Goal: Obtain resource: Download file/media

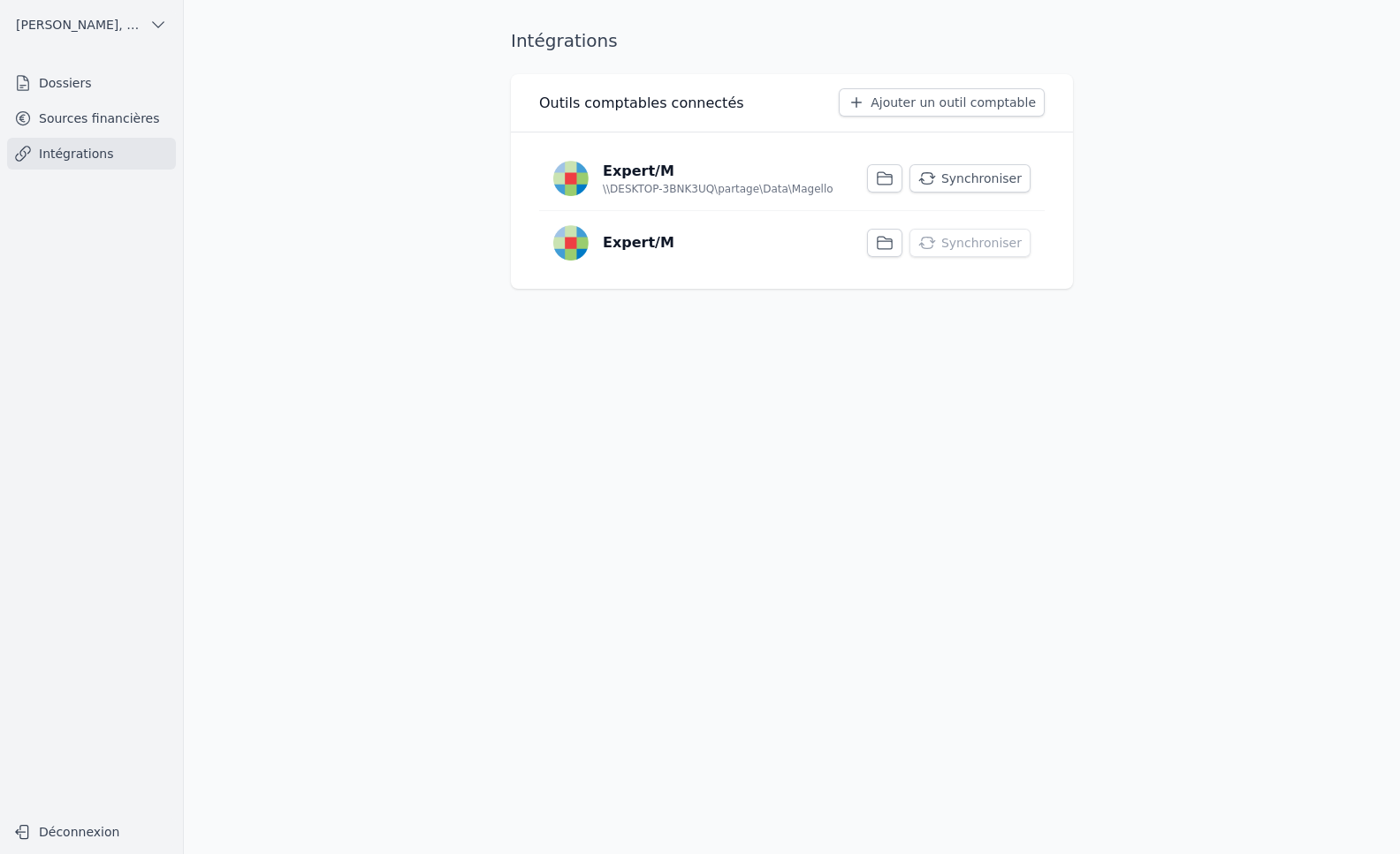
click at [936, 176] on icon "button" at bounding box center [928, 179] width 16 height 13
click at [960, 178] on button "Synchroniser" at bounding box center [970, 178] width 122 height 28
click at [85, 108] on link "Sources financières" at bounding box center [91, 118] width 169 height 32
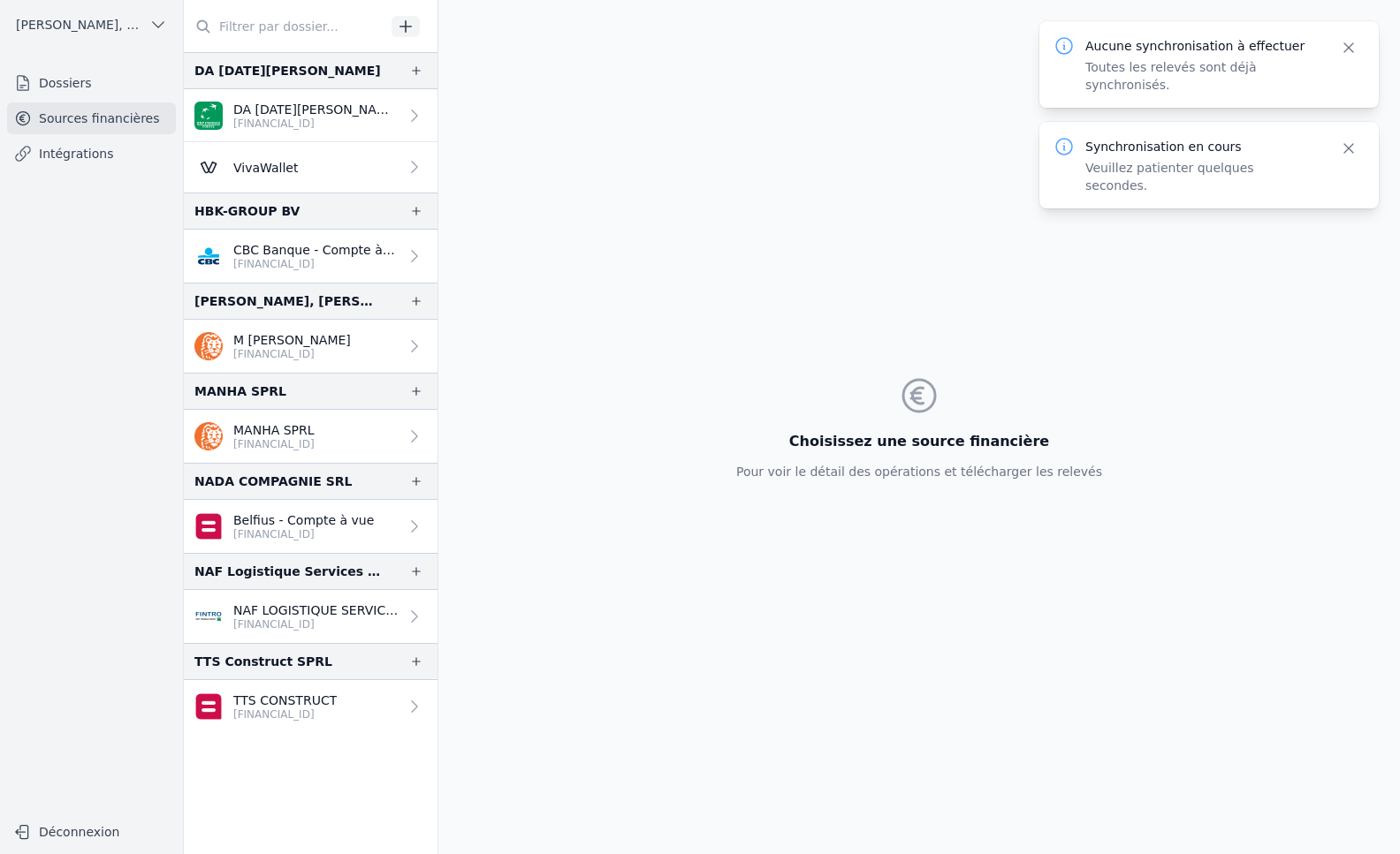
click at [366, 176] on link "VivaWallet" at bounding box center [311, 167] width 254 height 50
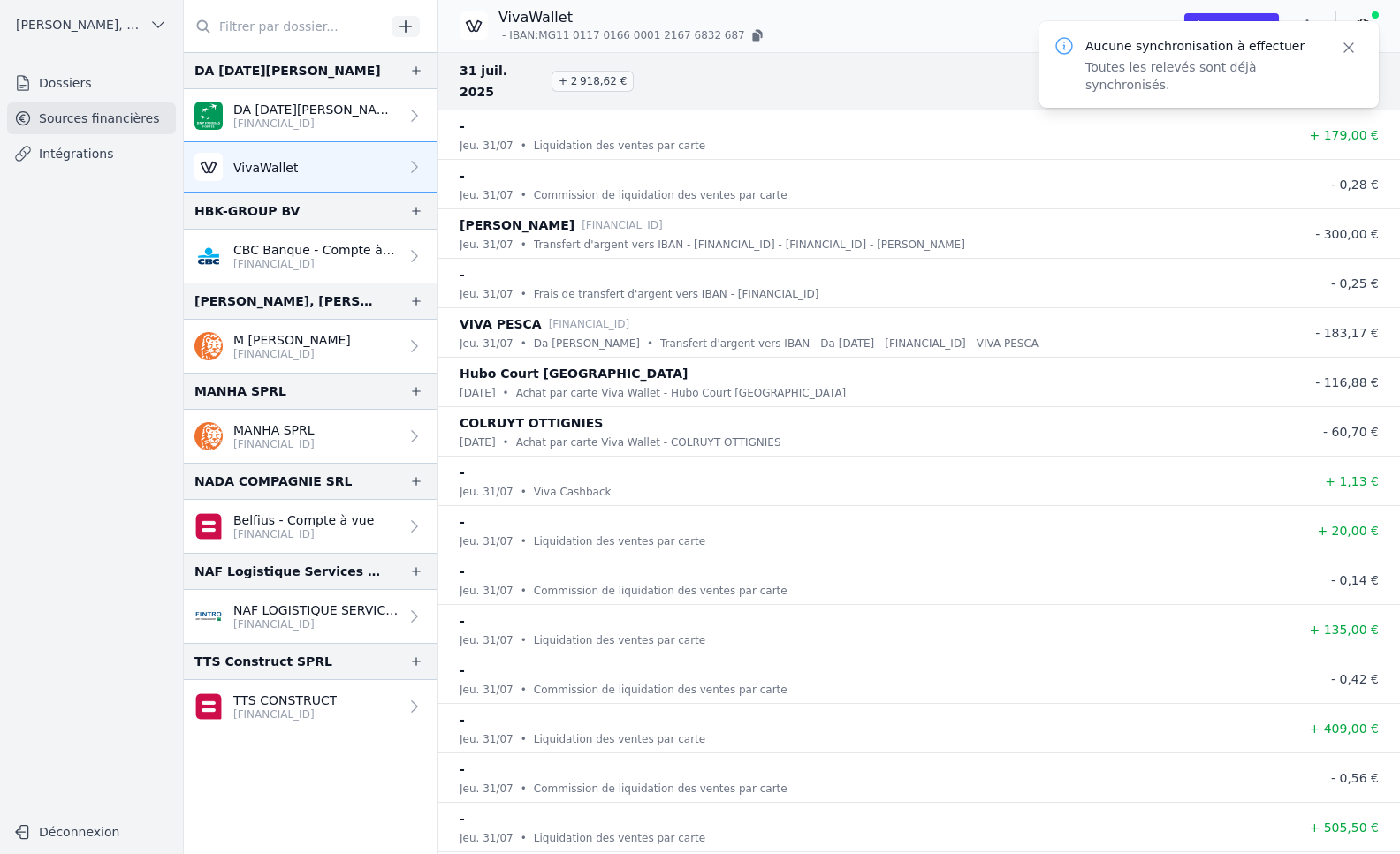
click at [1357, 53] on icon "button" at bounding box center [1348, 47] width 17 height 17
click at [1317, 29] on button "button" at bounding box center [1307, 26] width 36 height 28
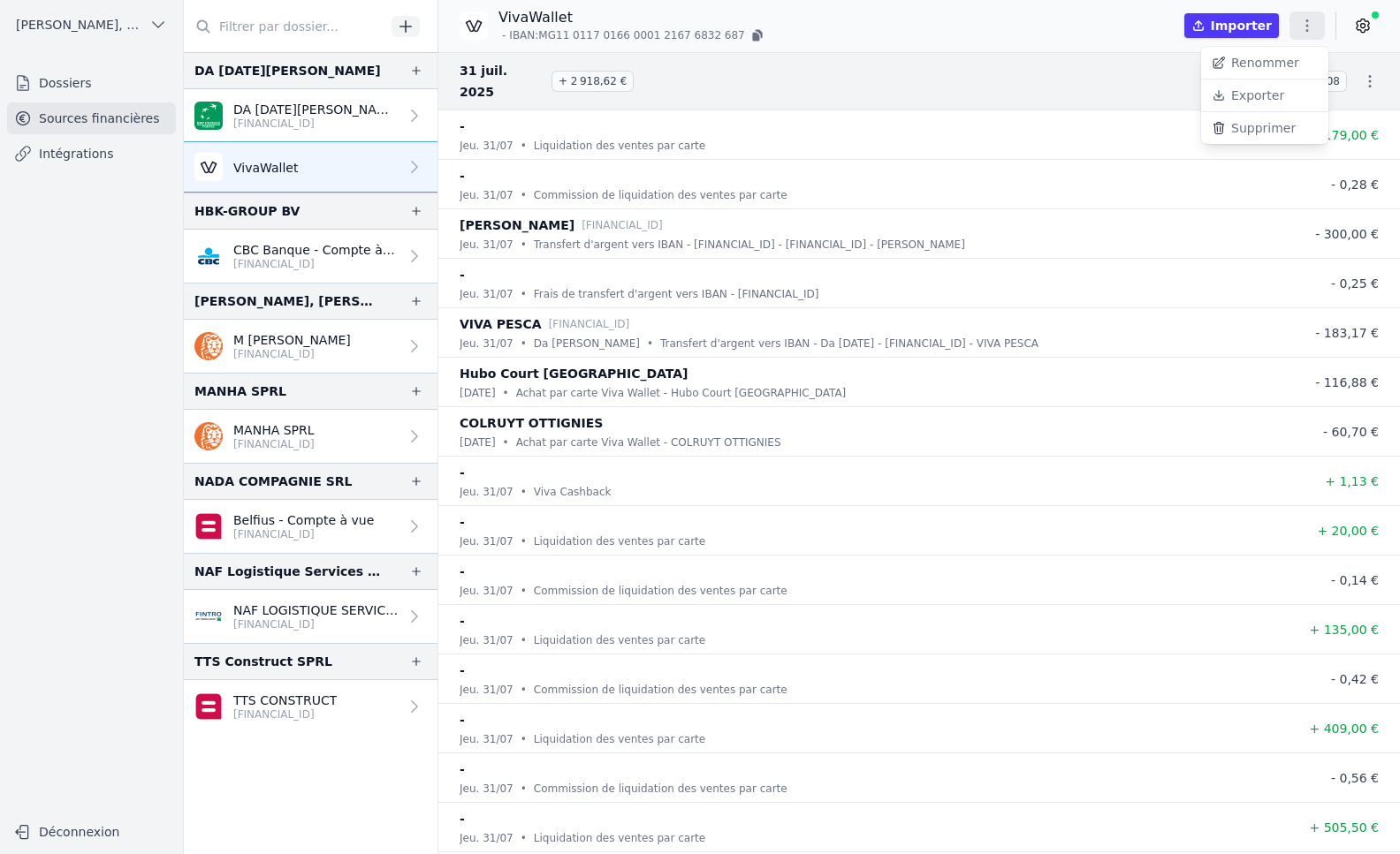
click at [1288, 94] on button "Exporter" at bounding box center [1264, 96] width 127 height 33
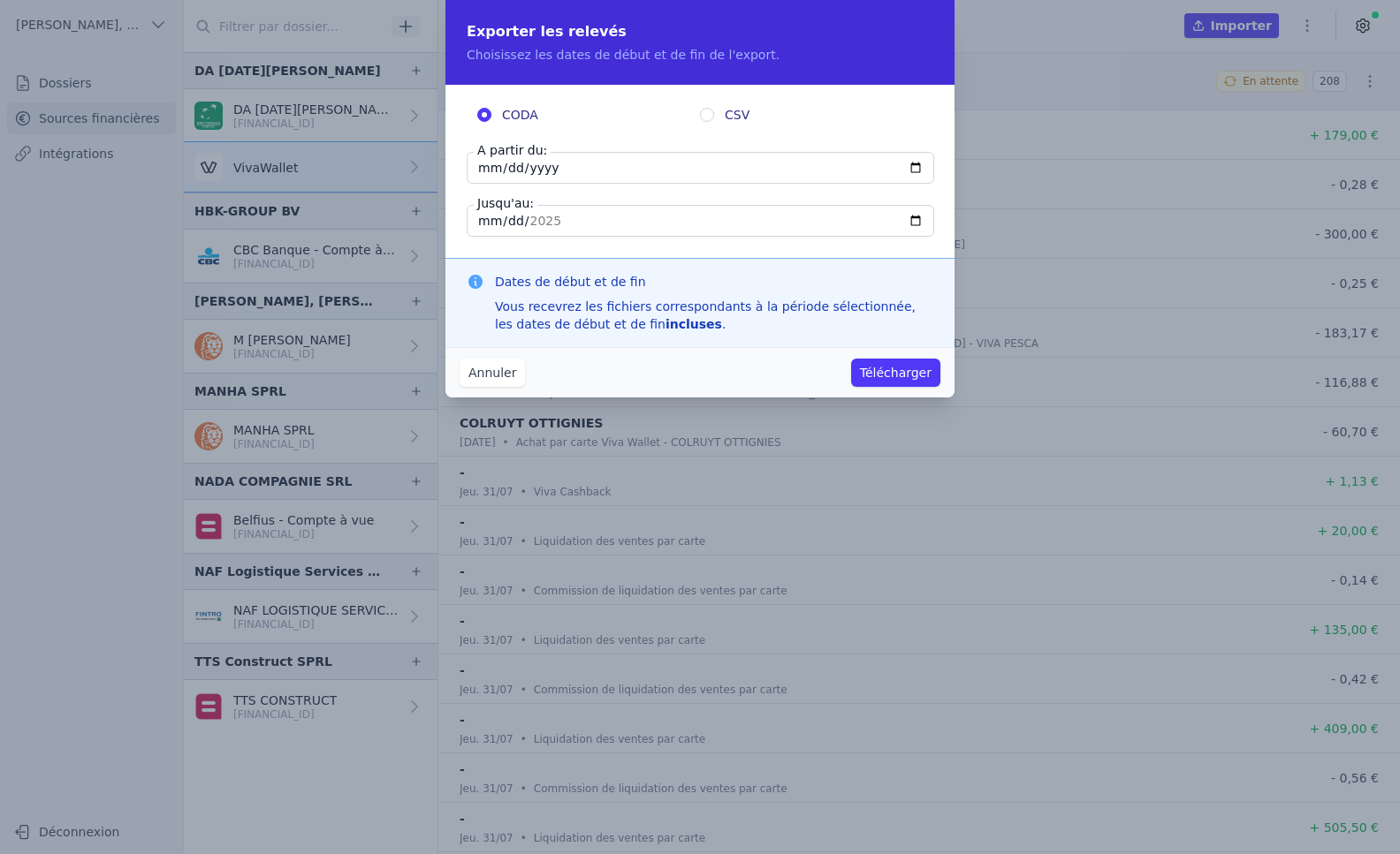
click at [514, 168] on input "[DATE]" at bounding box center [701, 167] width 468 height 32
type input "[DATE]"
click at [851, 359] on button "Télécharger" at bounding box center [896, 373] width 90 height 28
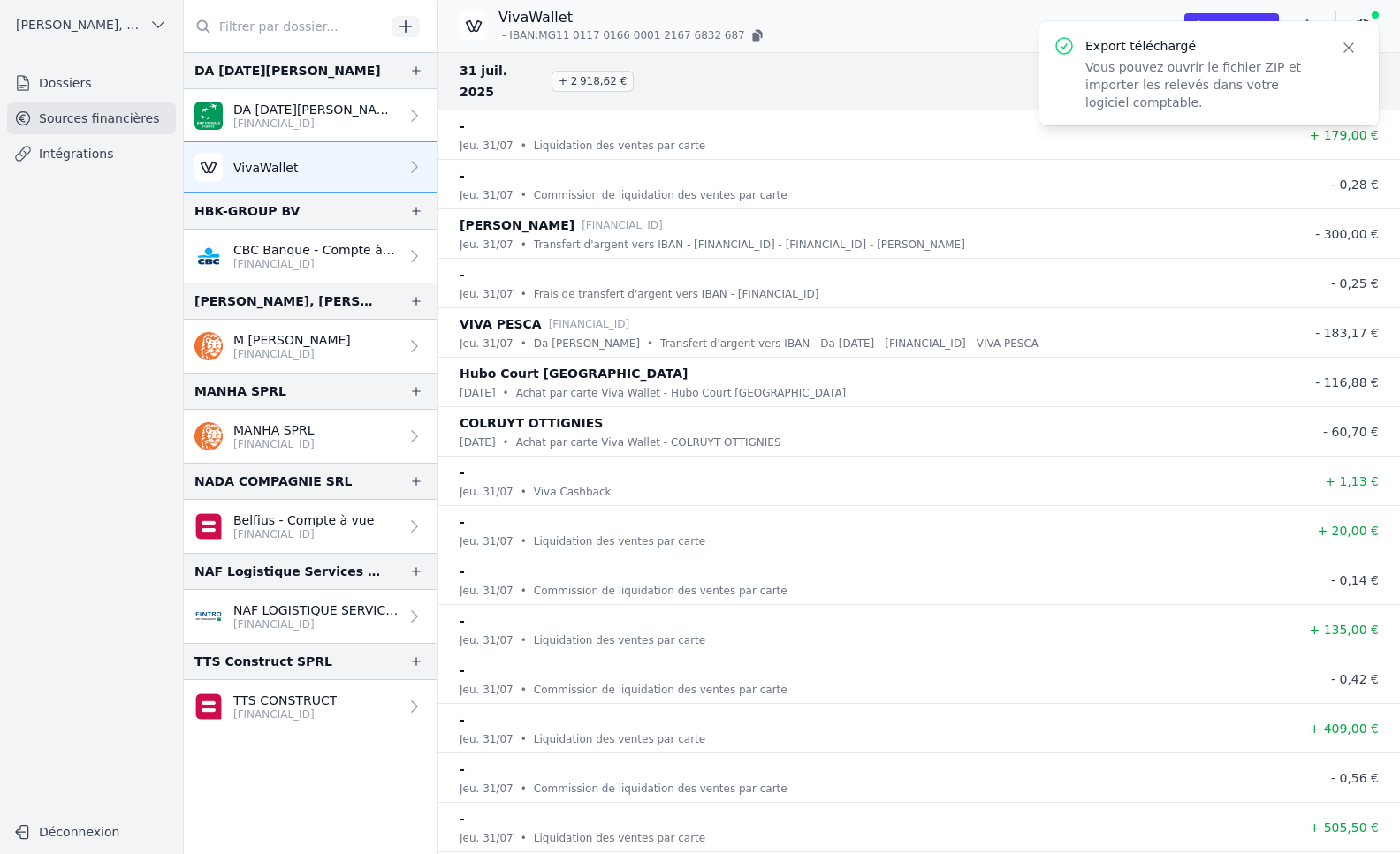
click at [1349, 56] on icon "button" at bounding box center [1348, 47] width 17 height 17
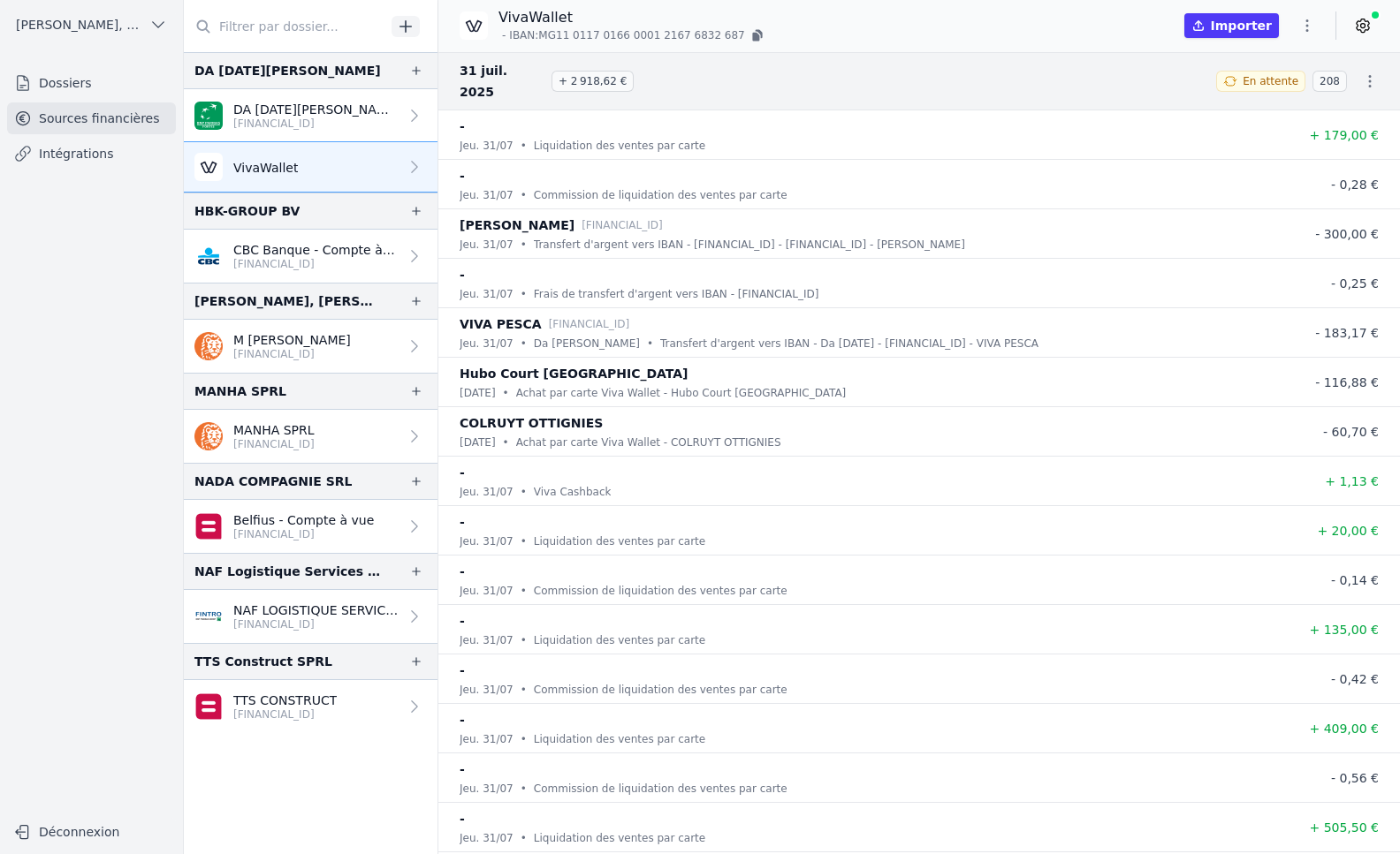
click at [1362, 72] on icon "button" at bounding box center [1370, 80] width 17 height 17
click at [1309, 34] on div at bounding box center [700, 427] width 1400 height 854
click at [1311, 26] on icon "button" at bounding box center [1307, 25] width 17 height 17
click at [1282, 92] on button "Exporter" at bounding box center [1264, 96] width 127 height 33
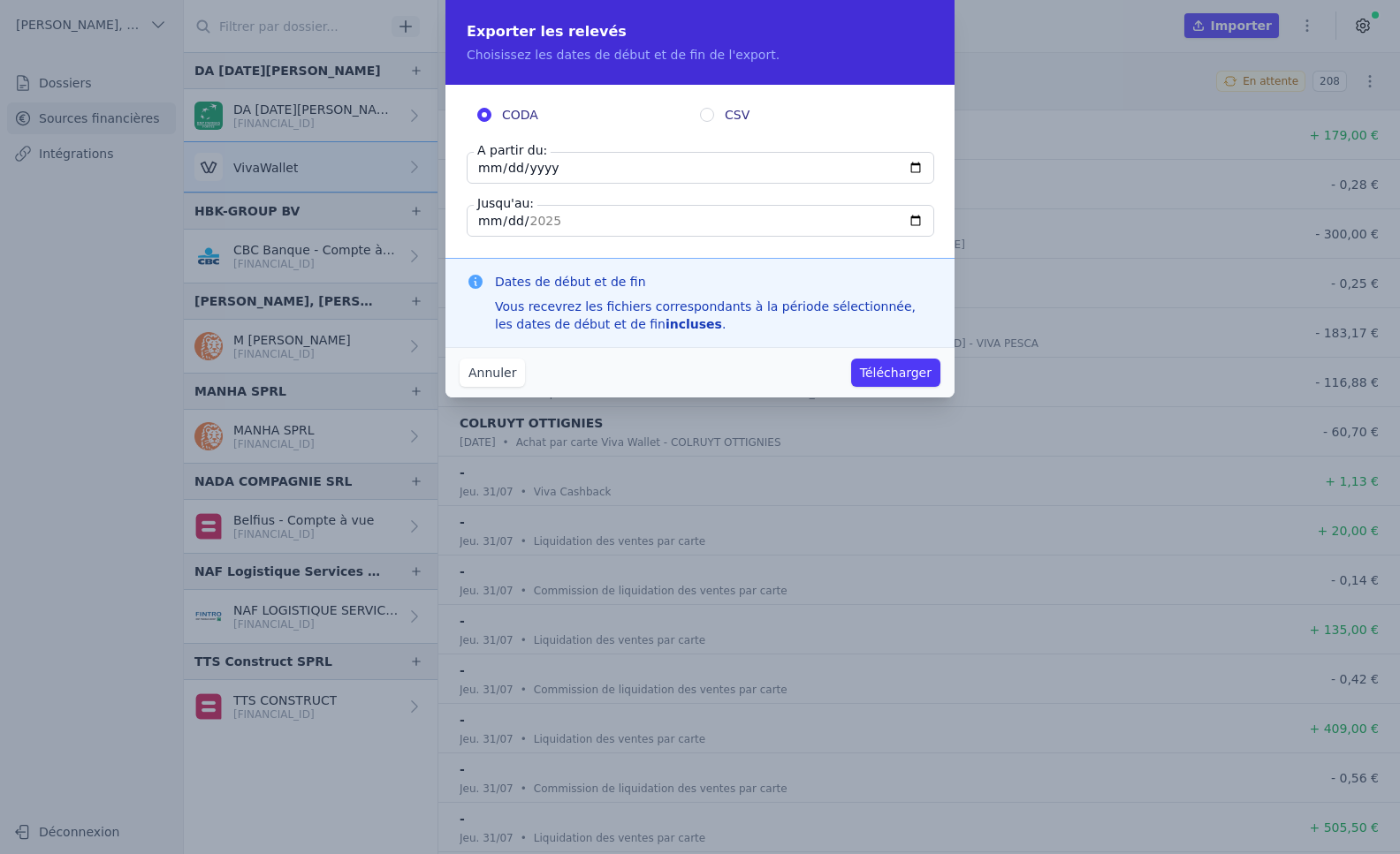
click at [552, 174] on input "[DATE]" at bounding box center [701, 167] width 468 height 32
type input "[DATE]"
click at [491, 220] on input "[DATE]" at bounding box center [701, 220] width 468 height 32
type input "[DATE]"
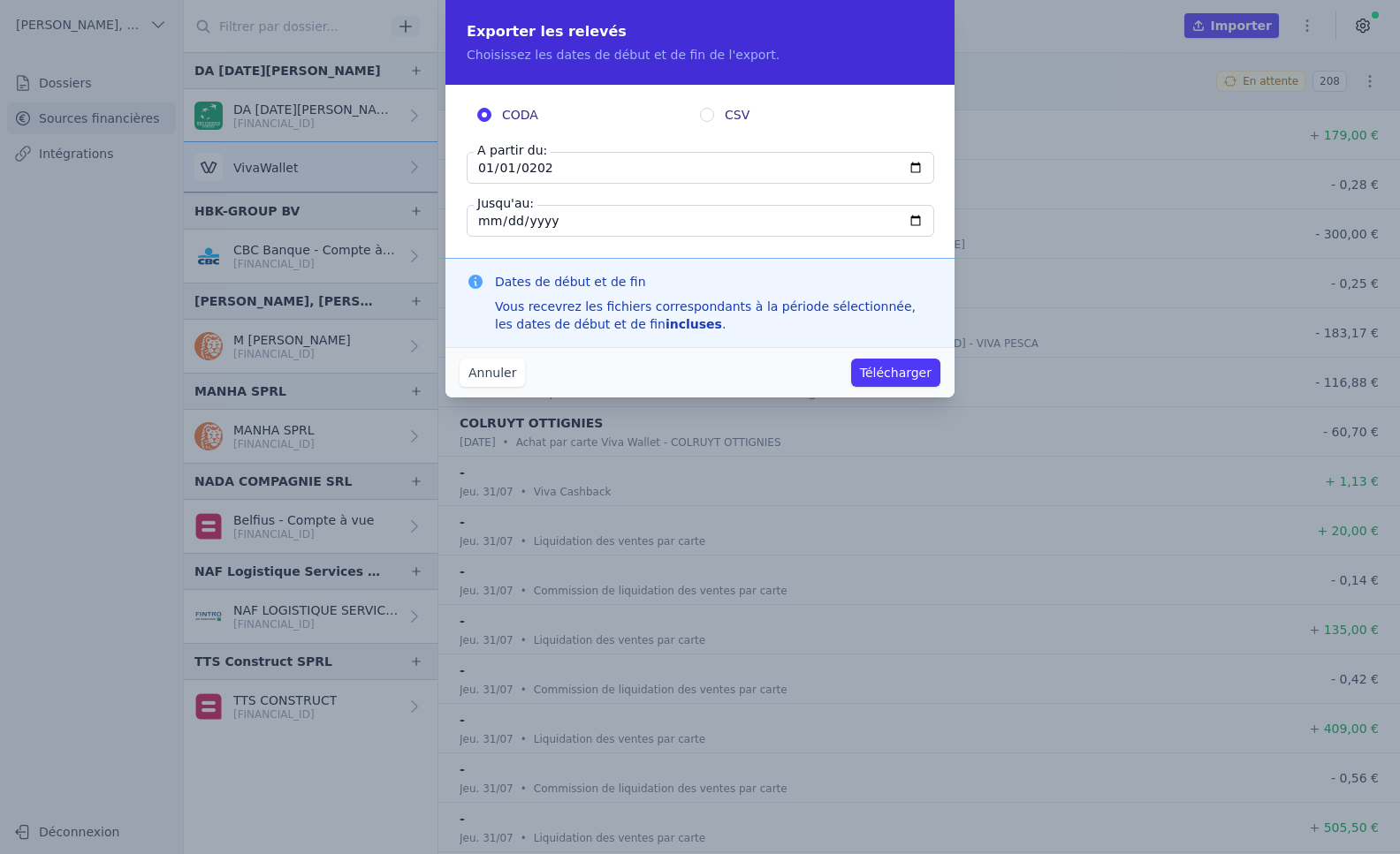
type input "[DATE]"
click at [854, 343] on div "Dates de début et de fin Vous recevrez les fichiers correspondants à la période…" at bounding box center [699, 302] width 509 height 90
click at [885, 365] on button "Télécharger" at bounding box center [896, 373] width 90 height 28
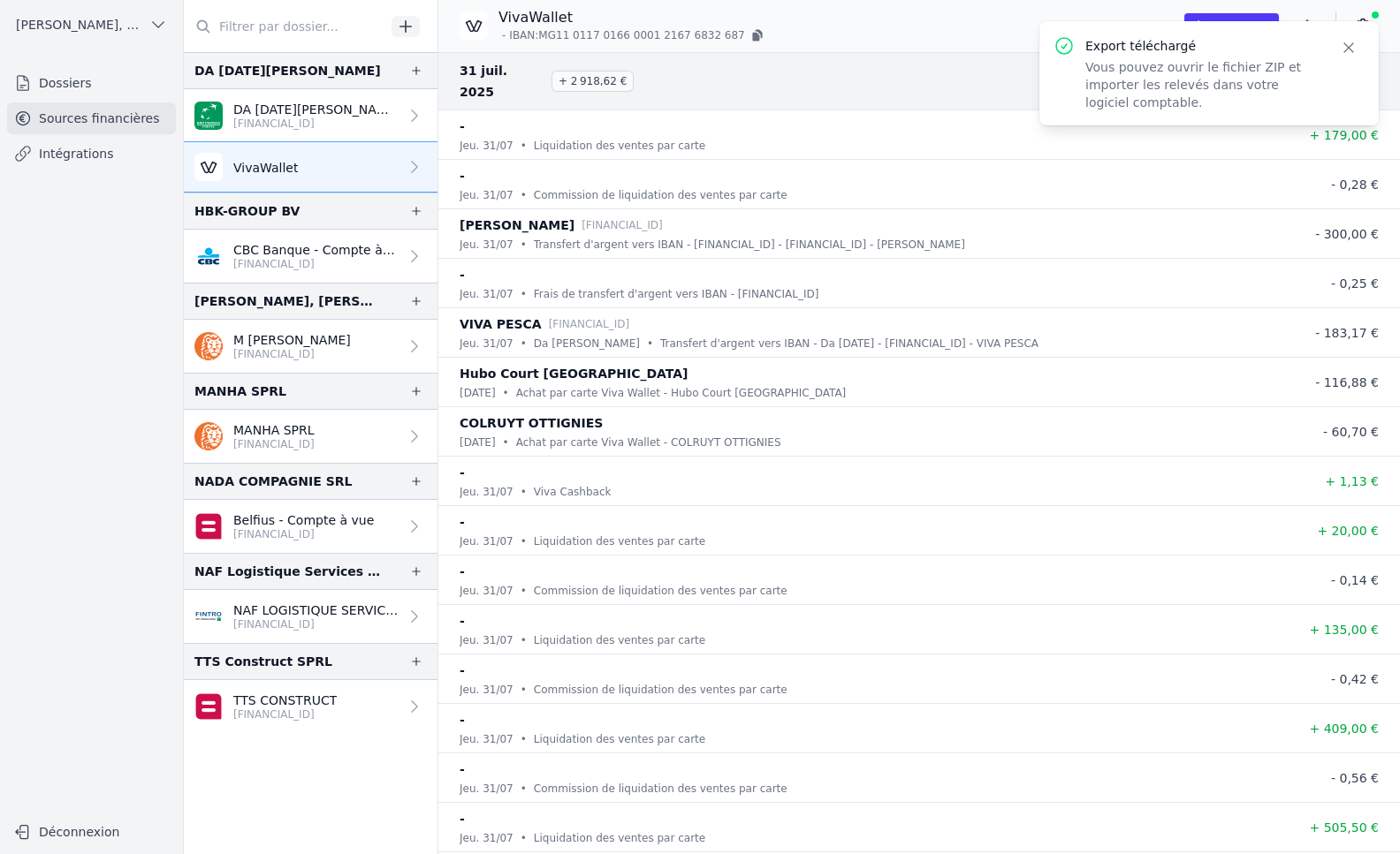
click at [137, 156] on link "Intégrations" at bounding box center [91, 153] width 169 height 32
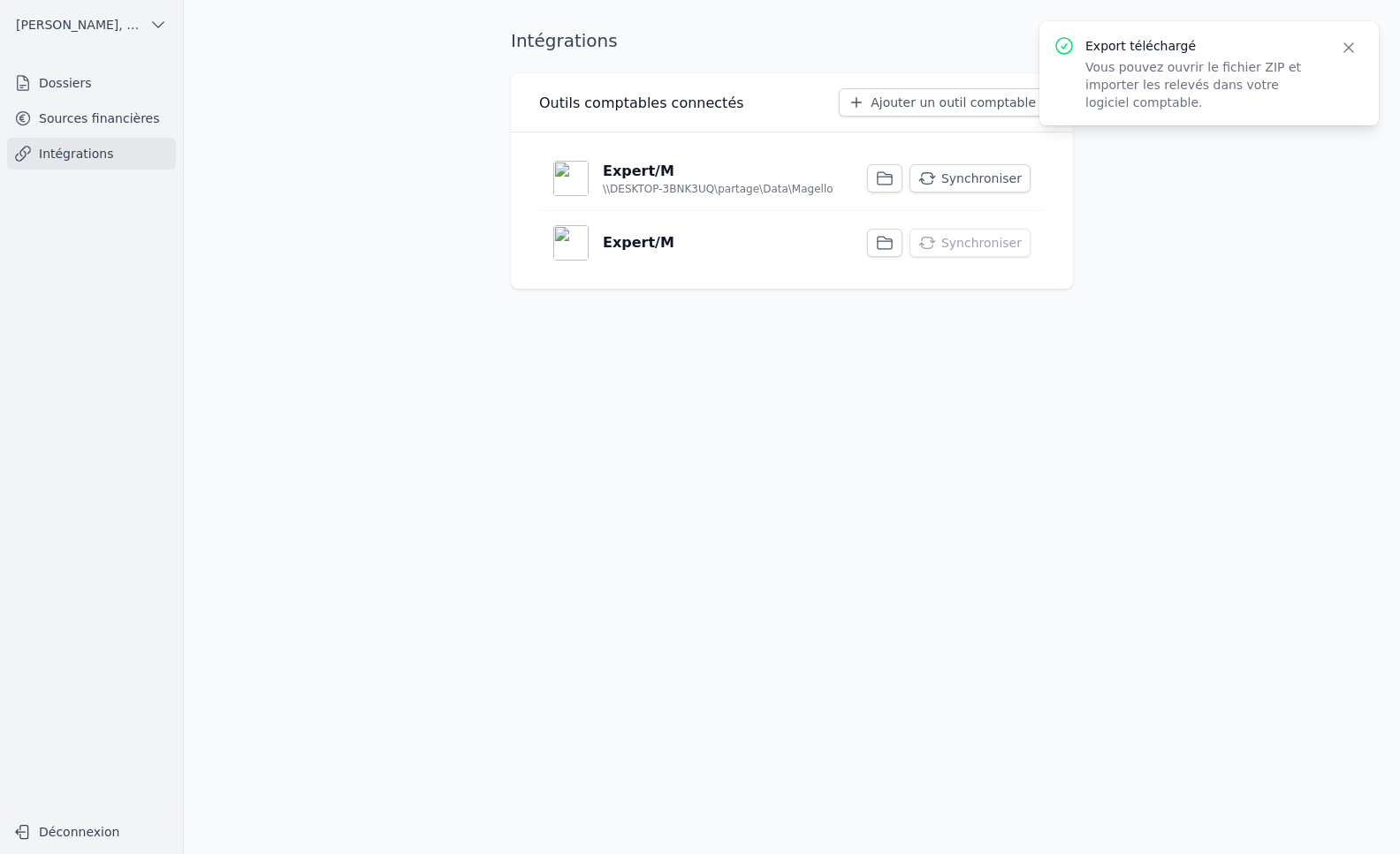
click at [979, 179] on button "Synchroniser" at bounding box center [970, 178] width 122 height 28
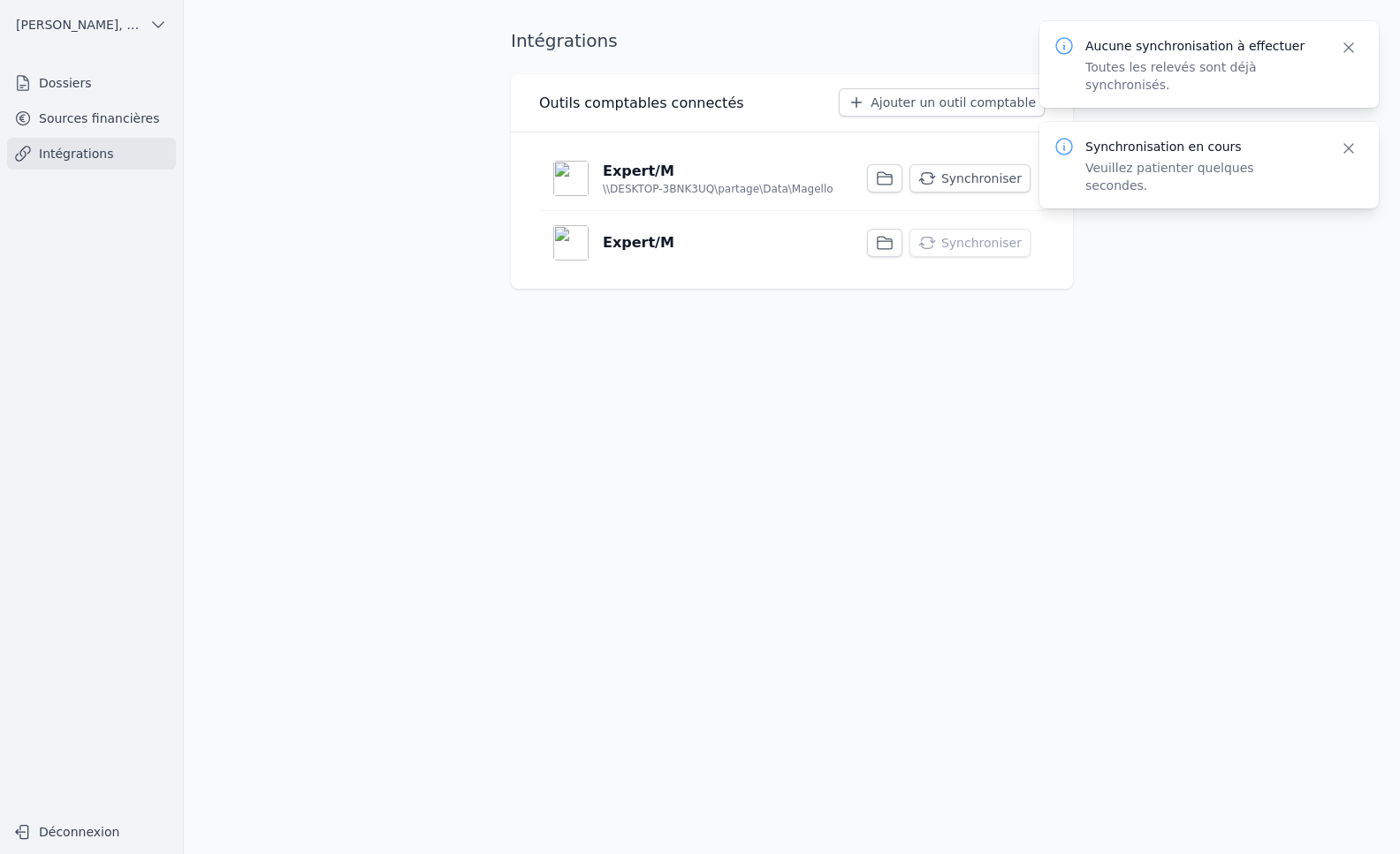
click at [1059, 46] on icon at bounding box center [1064, 46] width 21 height 21
click at [1354, 53] on icon "button" at bounding box center [1348, 47] width 17 height 17
click at [1351, 51] on icon "button" at bounding box center [1348, 47] width 17 height 17
